Goal: Information Seeking & Learning: Check status

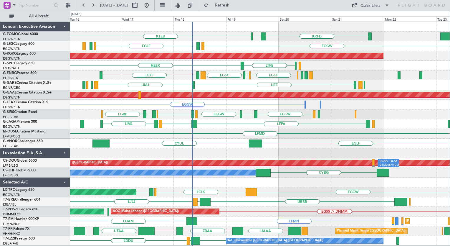
click at [203, 140] on div "EGLF CYUL" at bounding box center [260, 144] width 380 height 10
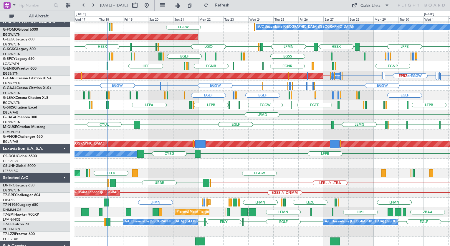
scroll to position [19, 0]
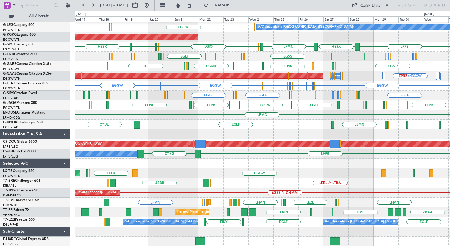
click at [258, 94] on div "EGGW EGPD or EGGW EGWU or EGGW EGGW KTEB KTEB KRFD KBOS KTEB KTEB KPHL EGGW EGP…" at bounding box center [262, 124] width 375 height 243
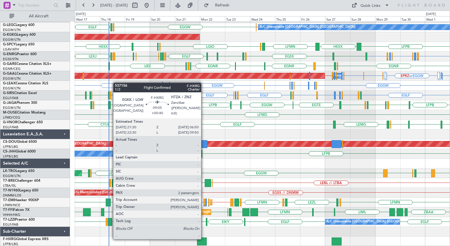
click at [204, 238] on div at bounding box center [202, 241] width 10 height 8
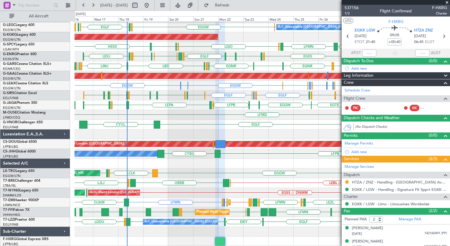
click at [268, 115] on div "EGGW EGPD or EGGW EGWU or EGGW EGGW KTEB KTEB KRFD KBOS KTEB KPHL KTEB EGGW EGP…" at bounding box center [262, 124] width 375 height 243
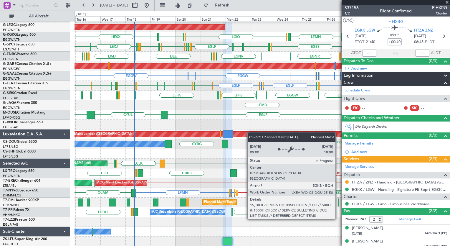
scroll to position [28, 0]
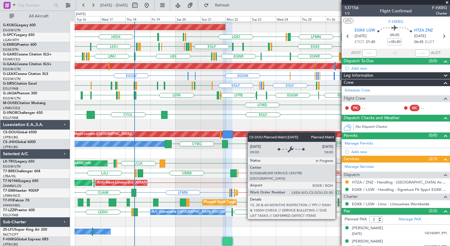
click at [251, 131] on div "A/C Unavailable [GEOGRAPHIC_DATA] ([GEOGRAPHIC_DATA]) EGGW EGPD [GEOGRAPHIC_DAT…" at bounding box center [262, 119] width 375 height 253
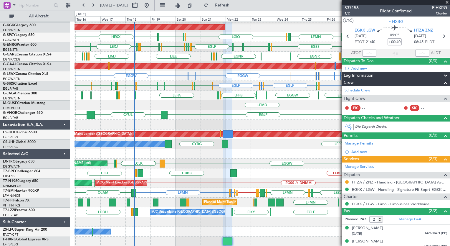
click at [276, 160] on div "Unplanned Maint [GEOGRAPHIC_DATA] ([PERSON_NAME] Intl) LCLK EGGW LCLK LLBG LGAV…" at bounding box center [262, 164] width 375 height 10
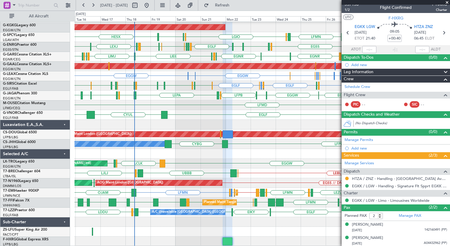
click at [167, 194] on div "EGSS // EGGW EGGW EGPD [GEOGRAPHIC_DATA] [GEOGRAPHIC_DATA] EGPD EGGW A/C Unavai…" at bounding box center [262, 119] width 375 height 253
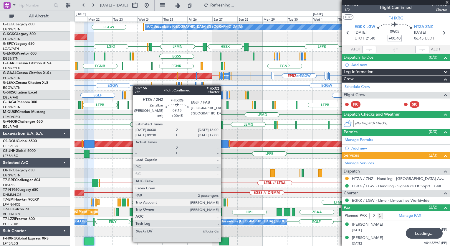
scroll to position [19, 0]
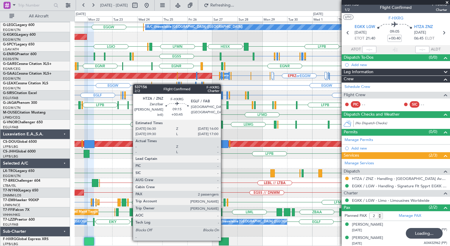
click at [224, 240] on div at bounding box center [224, 241] width 10 height 8
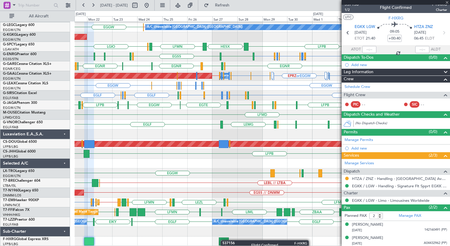
type input "+00:45"
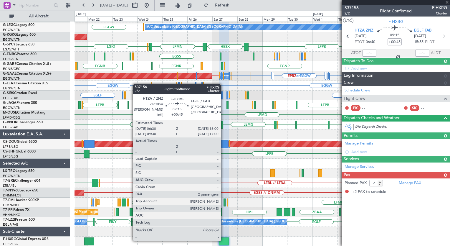
scroll to position [0, 0]
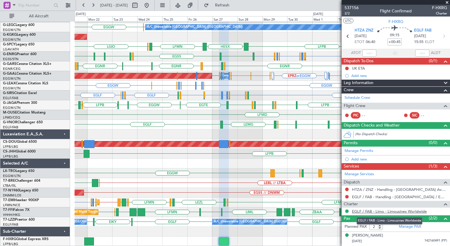
click at [381, 210] on link "EGLF / FAB - Limo - Limousines Worldwide" at bounding box center [389, 211] width 75 height 5
